Goal: Information Seeking & Learning: Find specific fact

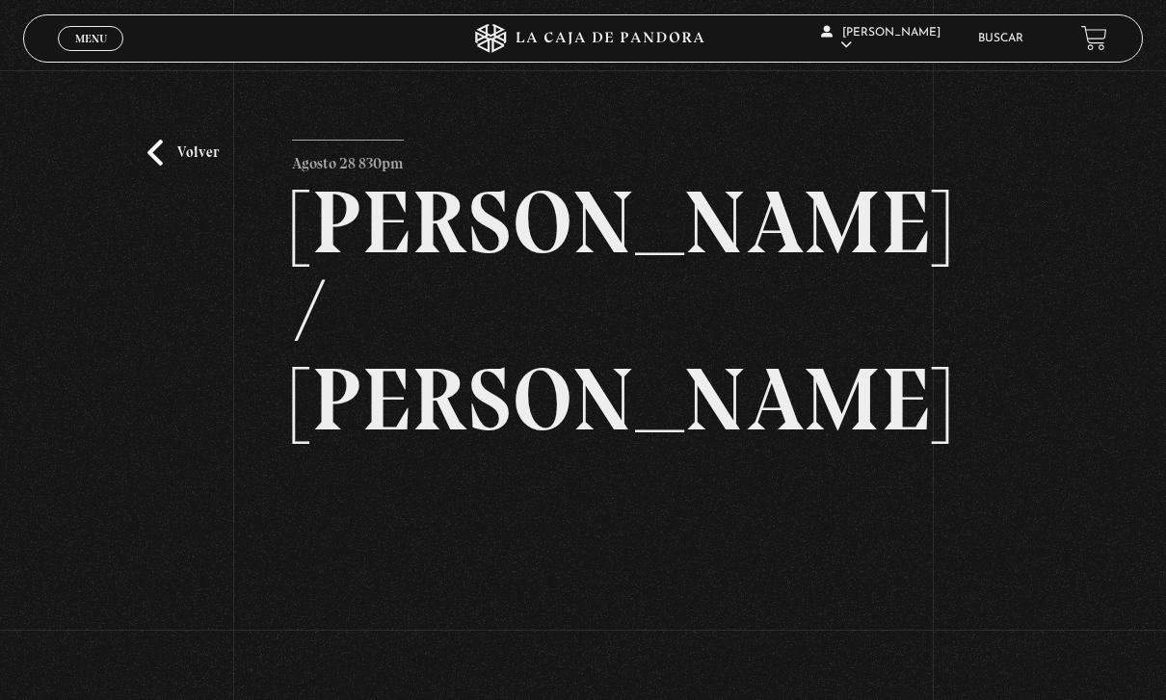
scroll to position [165, 0]
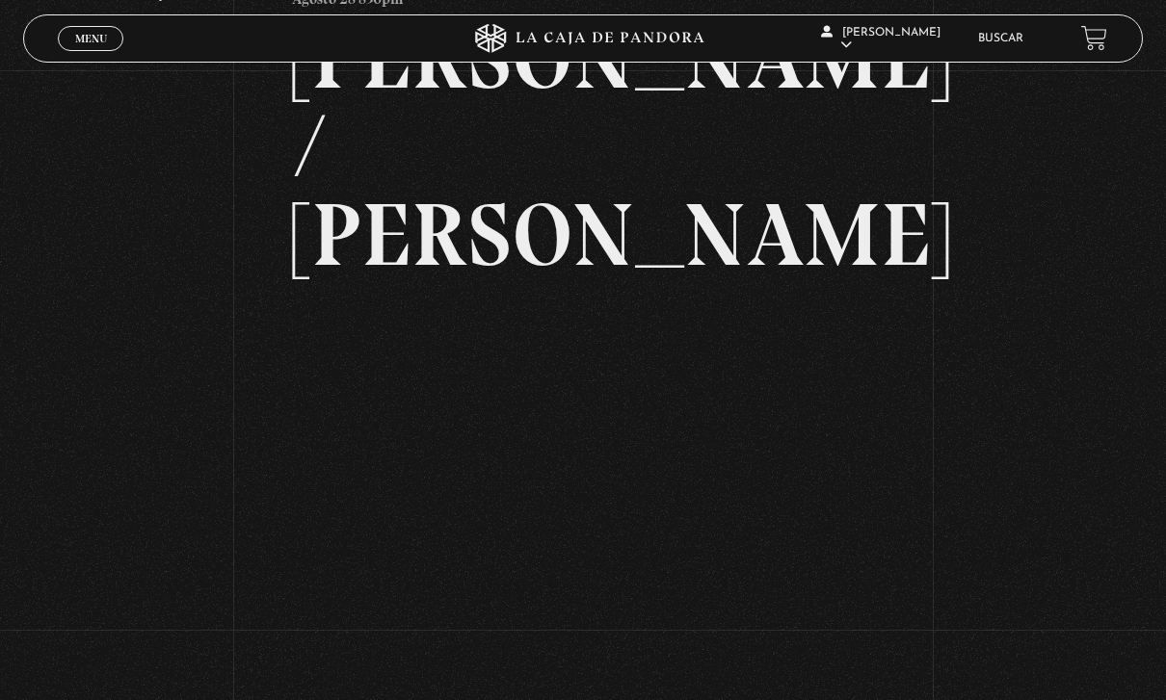
click at [85, 51] on link "Menu Cerrar" at bounding box center [91, 38] width 66 height 25
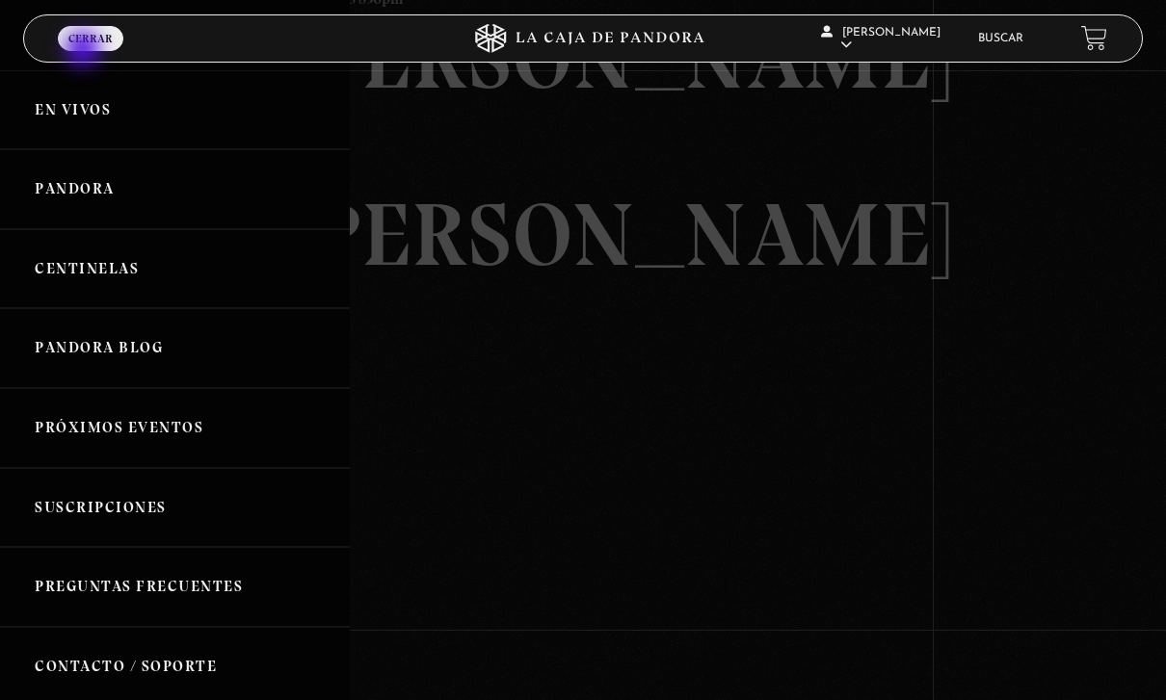
click at [1011, 44] on link "Buscar" at bounding box center [1000, 39] width 45 height 12
click at [999, 39] on link "Buscar" at bounding box center [1000, 39] width 45 height 12
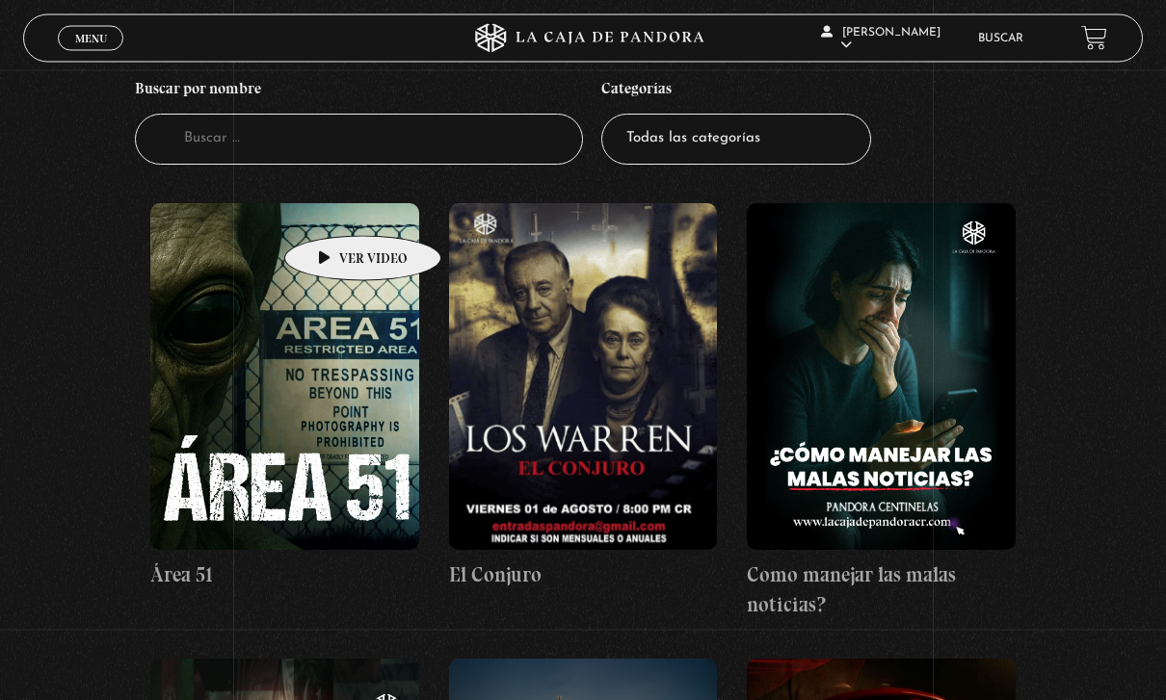
scroll to position [215, 0]
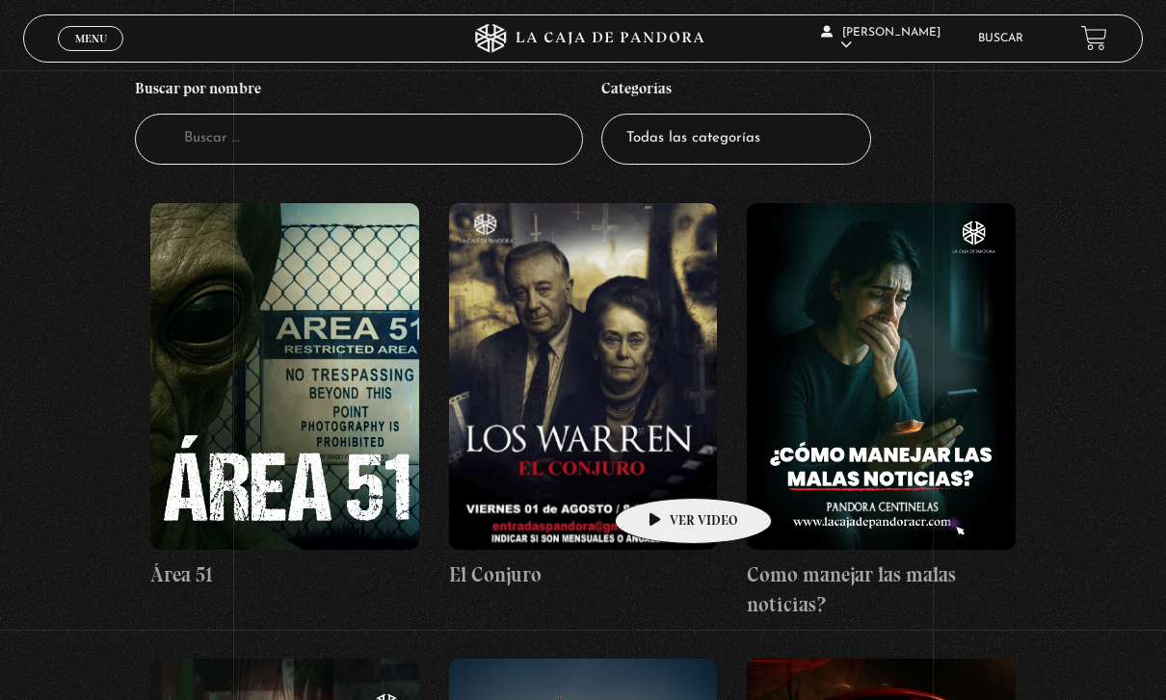
click at [663, 470] on figure at bounding box center [583, 376] width 269 height 347
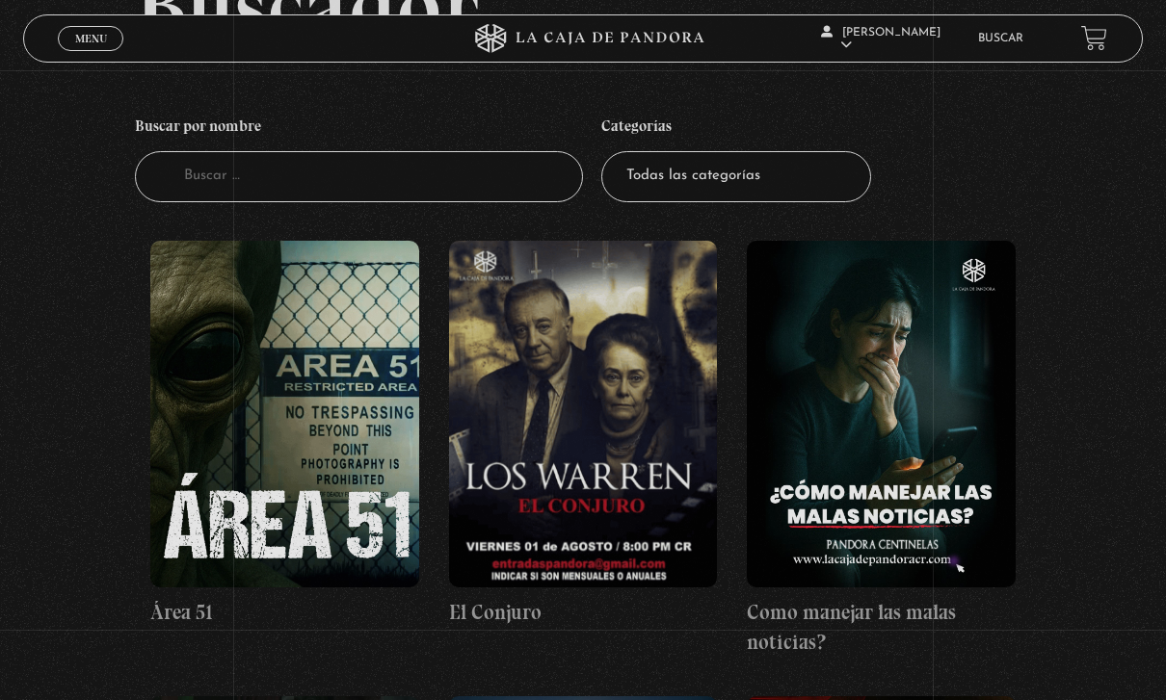
scroll to position [176, 0]
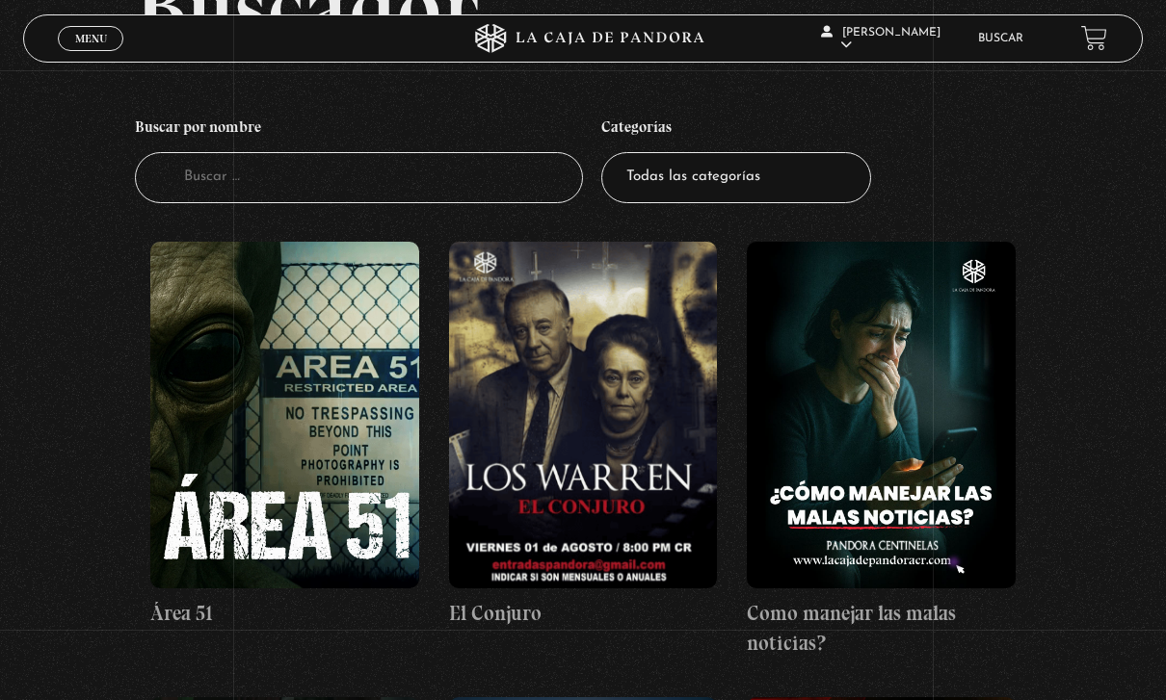
click at [272, 203] on input "Buscador" at bounding box center [359, 177] width 448 height 51
type input "Onu"
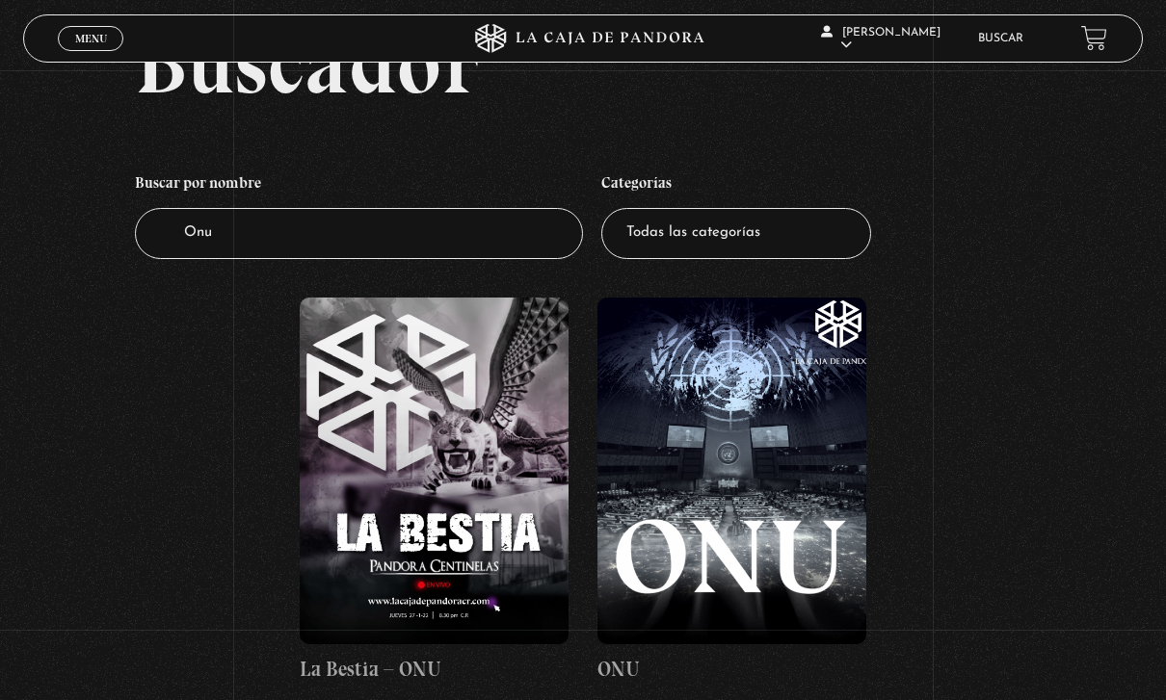
scroll to position [121, 0]
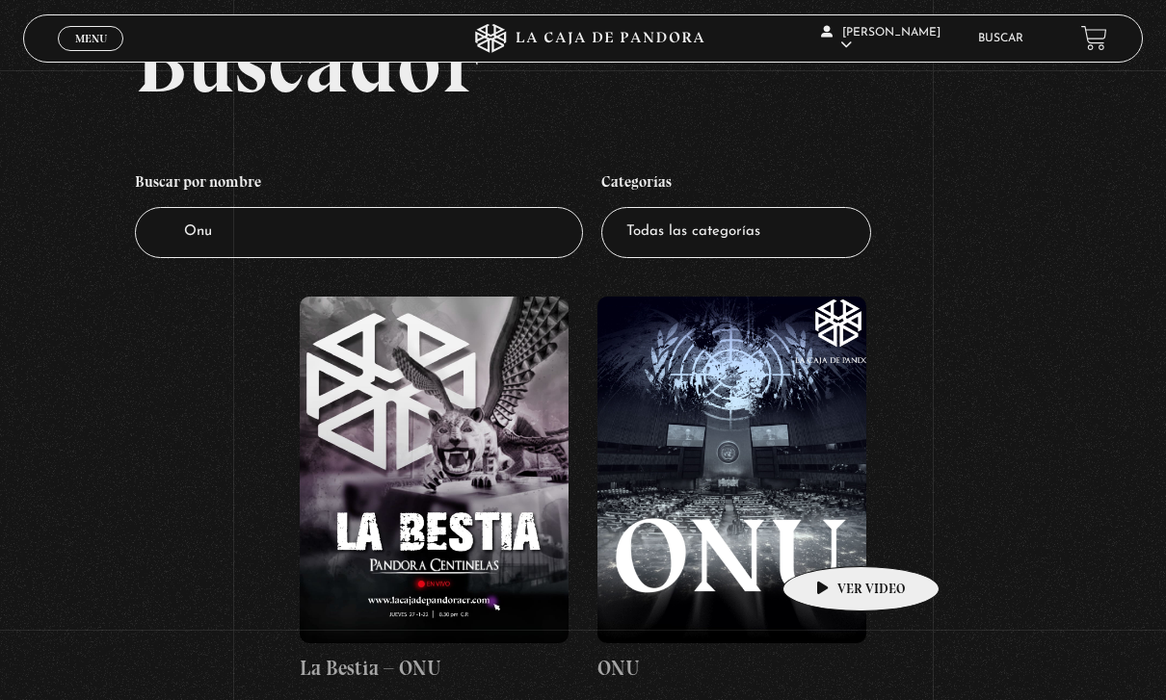
click at [831, 538] on figure at bounding box center [731, 470] width 269 height 347
